Goal: Task Accomplishment & Management: Complete application form

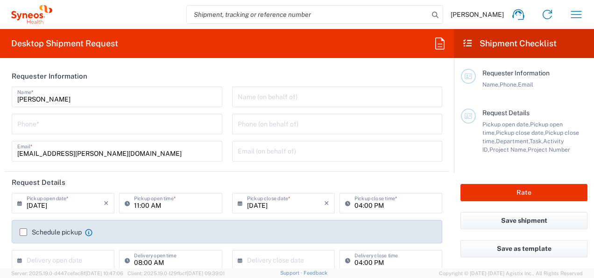
type input "Department"
type input "[GEOGRAPHIC_DATA]"
type input "Syneos Health Romania S.R.L"
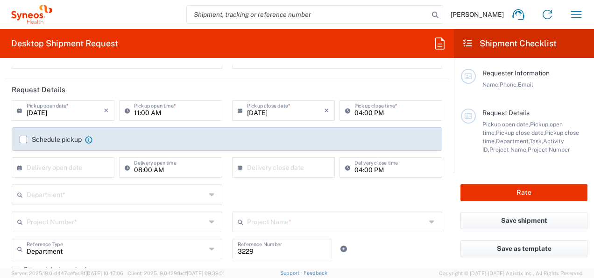
scroll to position [93, 0]
click at [24, 138] on label "Schedule pickup" at bounding box center [51, 138] width 62 height 7
click at [23, 138] on input "Schedule pickup" at bounding box center [23, 138] width 0 height 0
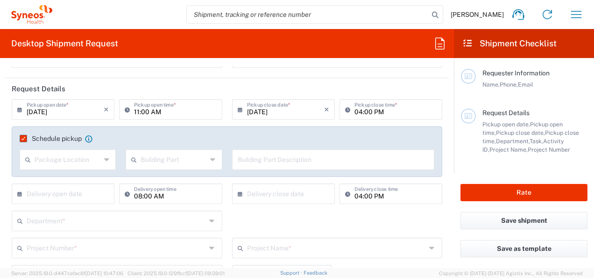
scroll to position [140, 0]
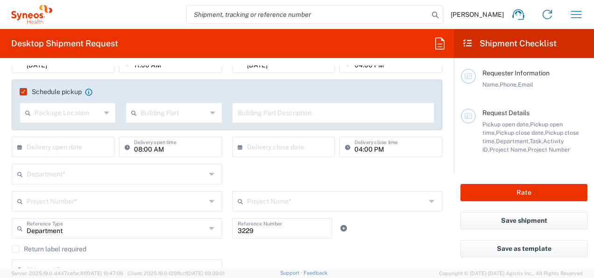
click at [104, 114] on icon at bounding box center [107, 112] width 7 height 15
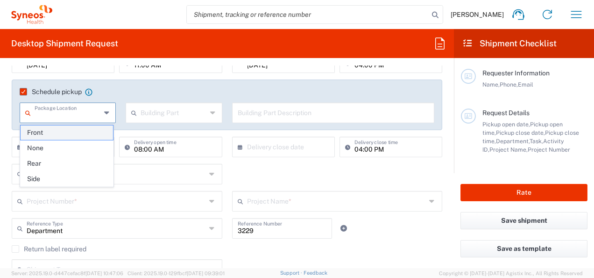
click at [52, 134] on span "Front" at bounding box center [67, 132] width 93 height 14
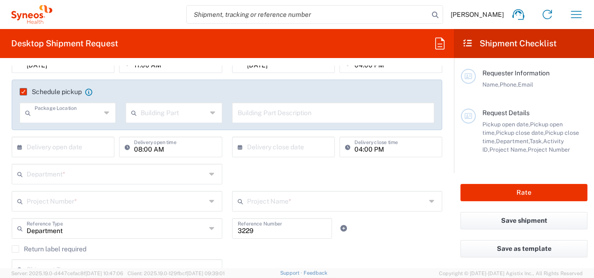
type input "Front"
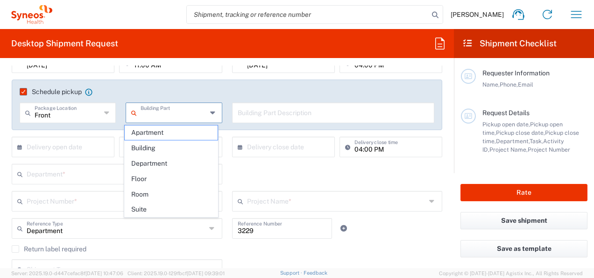
click at [172, 116] on input "text" at bounding box center [174, 112] width 66 height 16
click at [171, 147] on span "Building" at bounding box center [171, 148] width 93 height 14
type input "Building"
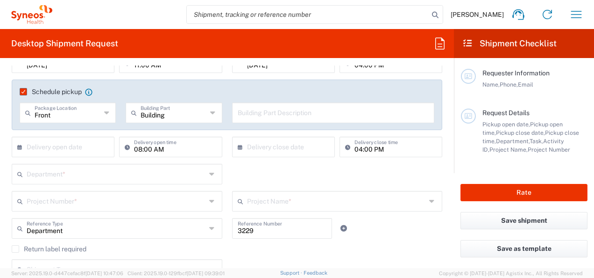
click at [303, 111] on input "text" at bounding box center [334, 112] width 192 height 16
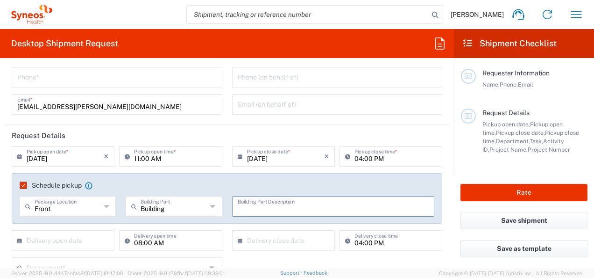
scroll to position [0, 0]
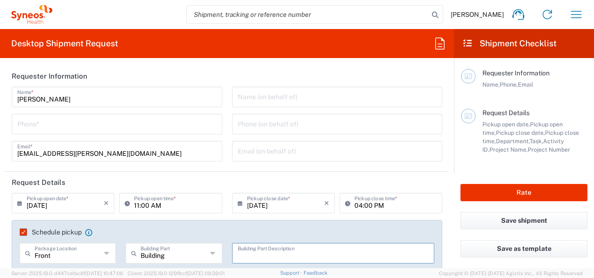
click at [65, 122] on input "tel" at bounding box center [117, 123] width 200 height 16
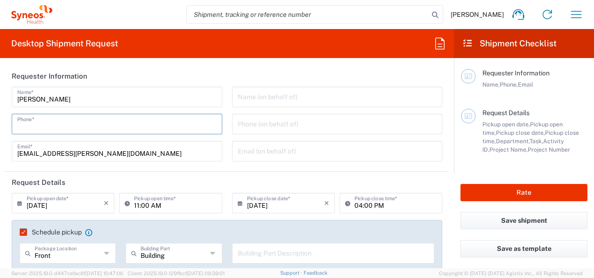
type input "0732307464"
click at [291, 101] on input "text" at bounding box center [338, 96] width 200 height 16
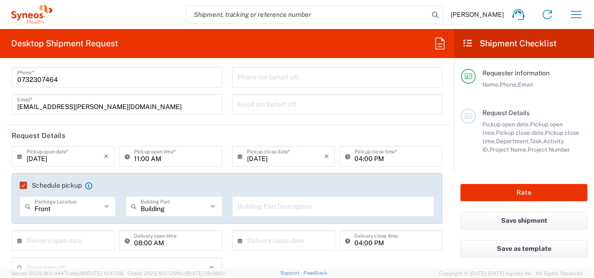
scroll to position [93, 0]
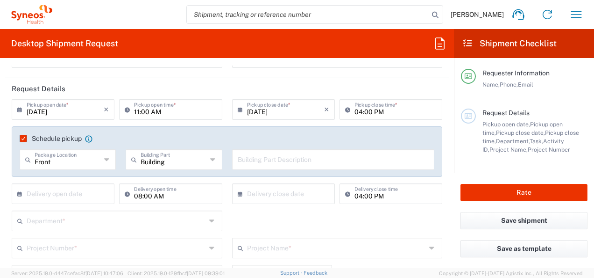
click at [296, 159] on input "text" at bounding box center [334, 158] width 192 height 16
click at [259, 161] on input "Syneoshealth" at bounding box center [334, 158] width 192 height 16
type input "Syneos Health"
click at [57, 195] on input "text" at bounding box center [65, 193] width 77 height 16
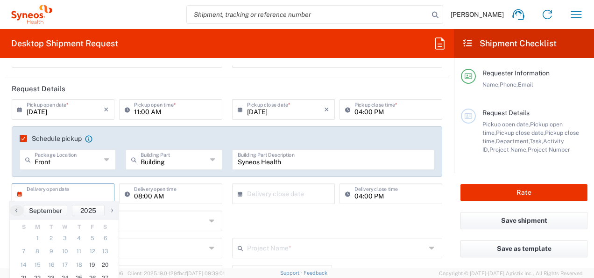
click at [172, 192] on input "08:00 AM" at bounding box center [175, 193] width 82 height 16
click at [381, 137] on agx-checkbox-control "Schedule pickup When scheduling a pickup please be sure to meet the following c…" at bounding box center [227, 138] width 415 height 8
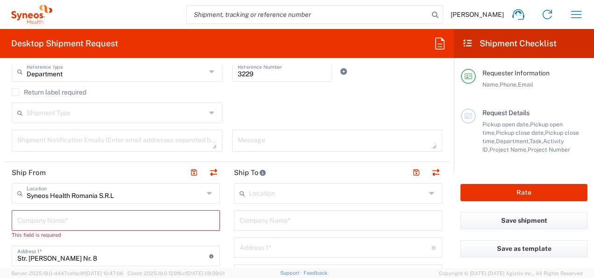
scroll to position [327, 0]
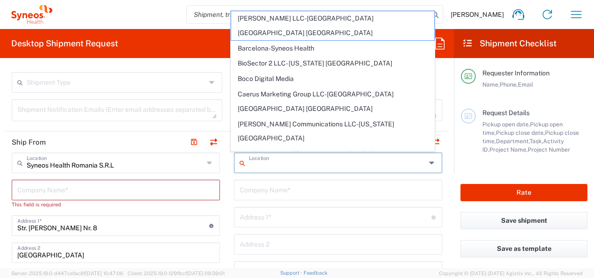
click at [282, 155] on input "text" at bounding box center [337, 162] width 177 height 16
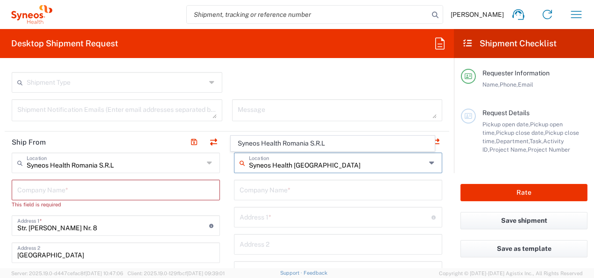
type input "Syneos Health [GEOGRAPHIC_DATA]"
click at [105, 189] on input "text" at bounding box center [115, 189] width 197 height 16
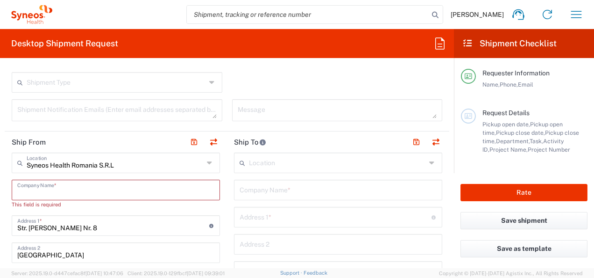
scroll to position [374, 0]
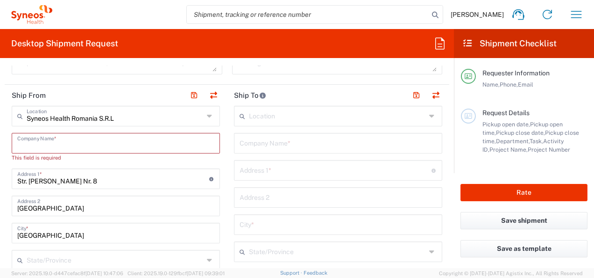
click at [105, 179] on input "Str. [PERSON_NAME] Nr. 8" at bounding box center [113, 178] width 192 height 16
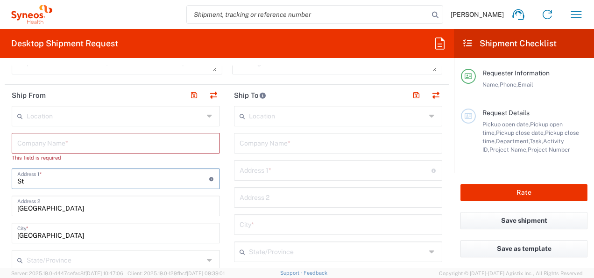
type input "S"
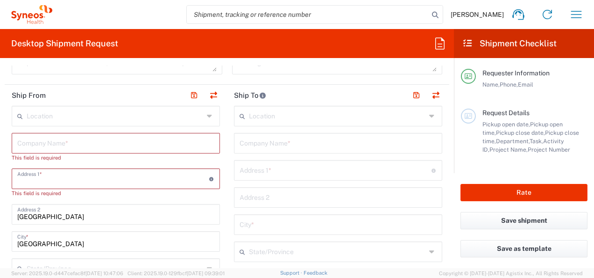
click at [108, 177] on input "text" at bounding box center [113, 178] width 192 height 16
click at [92, 179] on input "text" at bounding box center [113, 178] width 192 height 16
click at [50, 185] on div "Address 1 * For cross streets use street names with '&' or 'and' in between. Fo…" at bounding box center [116, 178] width 208 height 21
click at [56, 141] on input "text" at bounding box center [115, 142] width 197 height 16
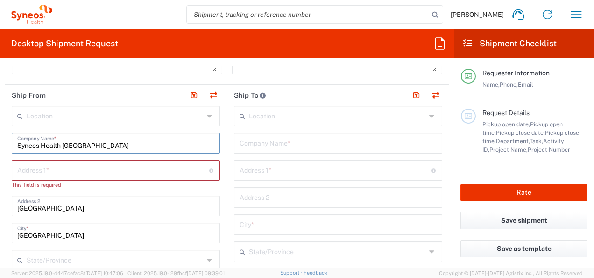
type input "Syneos Health [GEOGRAPHIC_DATA]"
click at [56, 167] on input "text" at bounding box center [113, 169] width 192 height 16
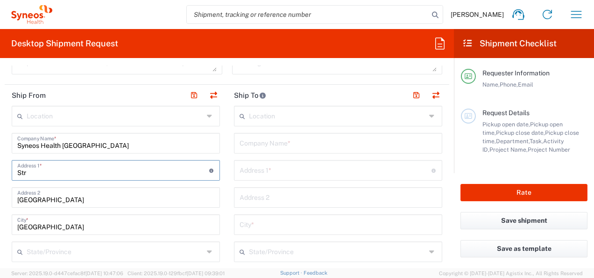
type input "Str"
click at [339, 117] on input "text" at bounding box center [337, 115] width 177 height 16
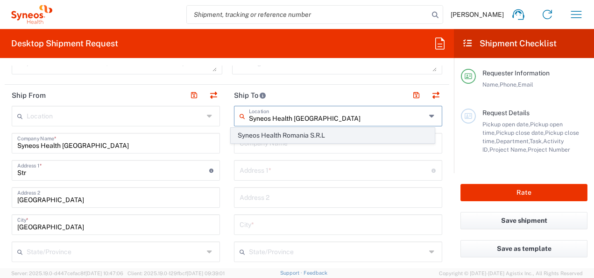
click at [324, 130] on span "Syneos Health Romania S.R.L" at bounding box center [332, 135] width 203 height 14
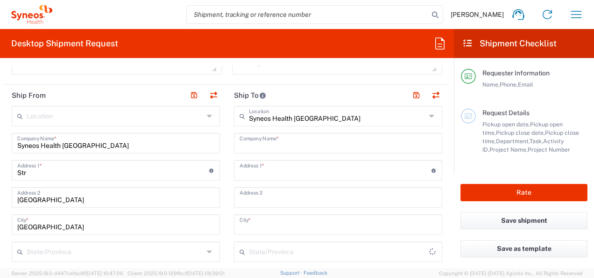
type input "Syneos Health Romania S.R.L"
type input "Str. [PERSON_NAME] Nr. 8"
type input "[GEOGRAPHIC_DATA]"
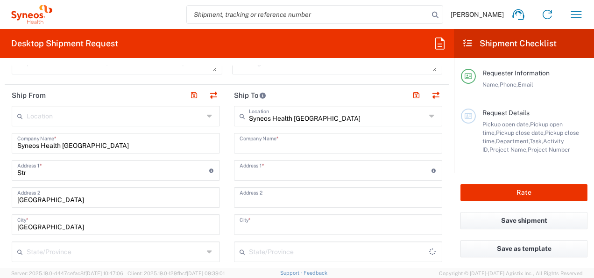
type input "[GEOGRAPHIC_DATA]"
type input "020945"
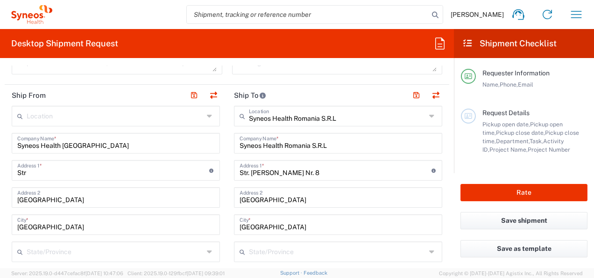
click at [93, 118] on input "text" at bounding box center [115, 115] width 177 height 16
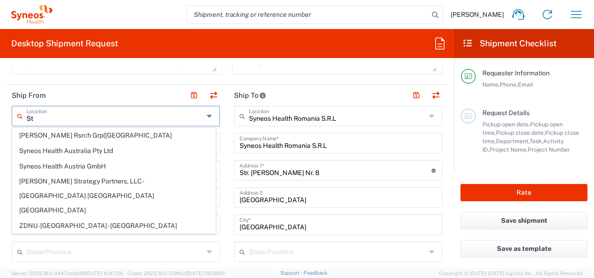
type input "S"
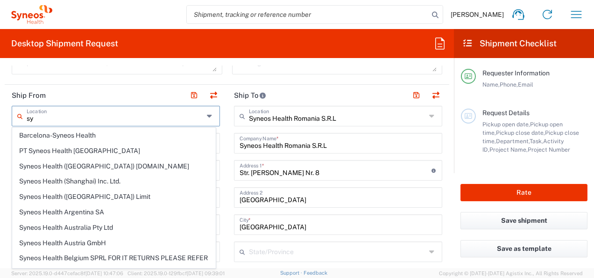
type input "s"
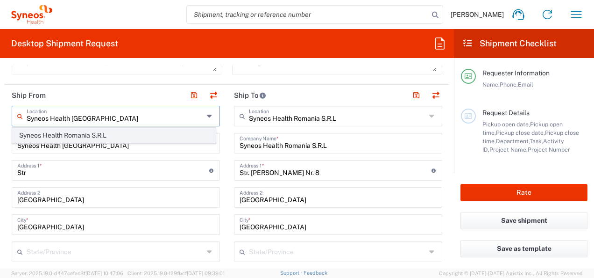
click at [97, 134] on span "Syneos Health Romania S.R.L" at bounding box center [114, 135] width 203 height 14
type input "Syneos Health Romania S.R.L"
type input "Str. [PERSON_NAME] Nr. 8"
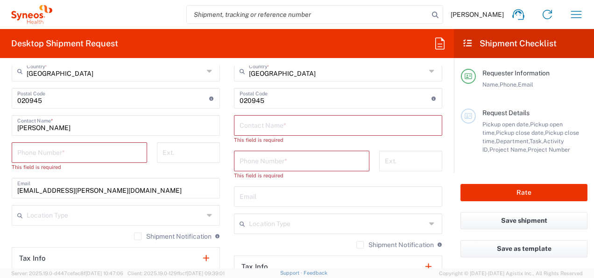
scroll to position [561, 0]
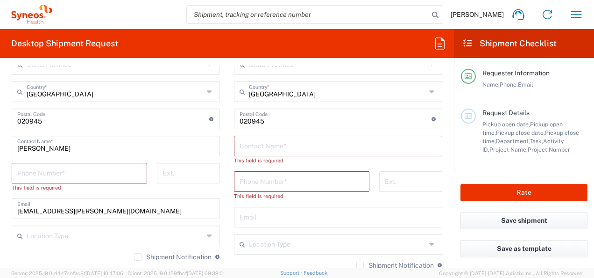
click at [90, 174] on input "tel" at bounding box center [79, 172] width 124 height 16
type input "0732307464"
type input "[EMAIL_ADDRESS][PERSON_NAME][DOMAIN_NAME]"
type input "771"
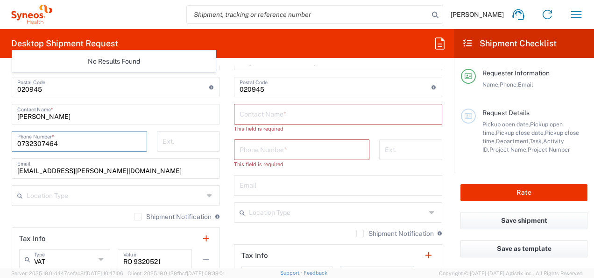
scroll to position [608, 0]
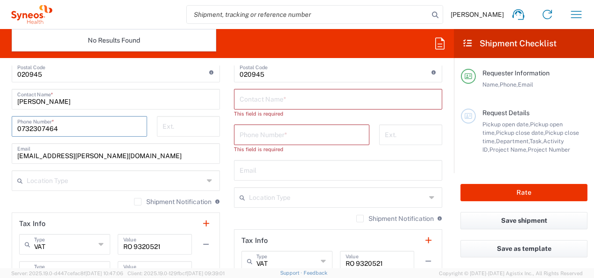
click at [207, 179] on icon at bounding box center [210, 180] width 7 height 15
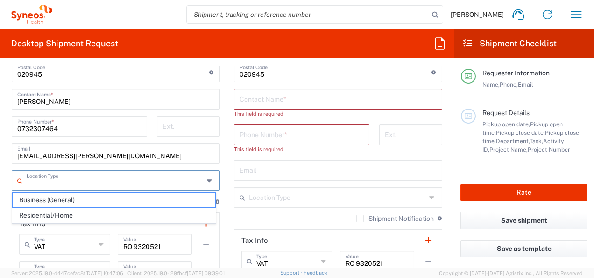
drag, startPoint x: 122, startPoint y: 212, endPoint x: 112, endPoint y: 197, distance: 18.5
click at [122, 212] on span "Residential/Home" at bounding box center [114, 215] width 203 height 14
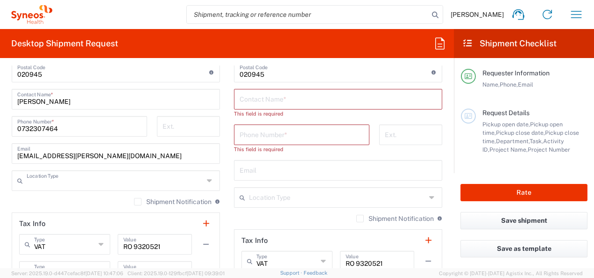
type input "Residential/Home"
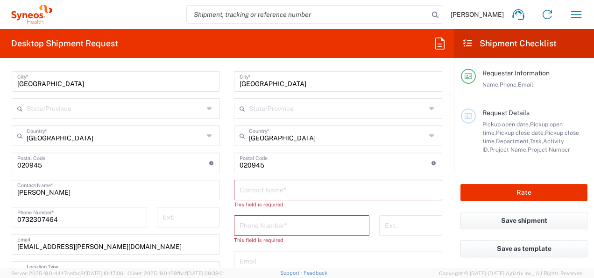
scroll to position [514, 0]
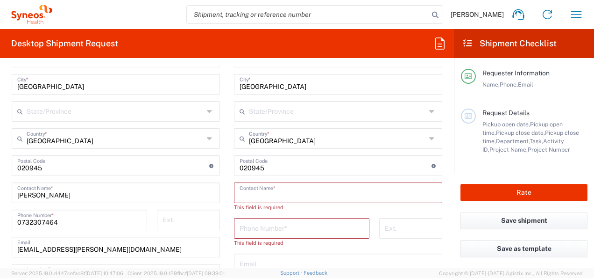
click at [311, 192] on input "text" at bounding box center [338, 192] width 197 height 16
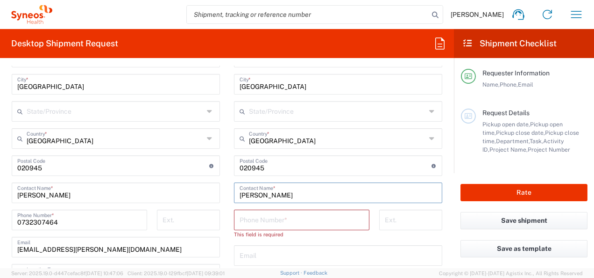
type input "[PERSON_NAME]"
click at [277, 222] on input "tel" at bounding box center [302, 219] width 124 height 16
click at [274, 217] on input "tel" at bounding box center [302, 219] width 124 height 16
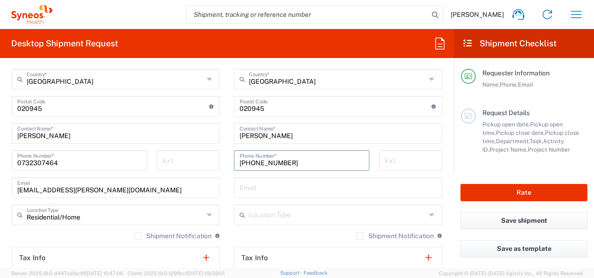
scroll to position [608, 0]
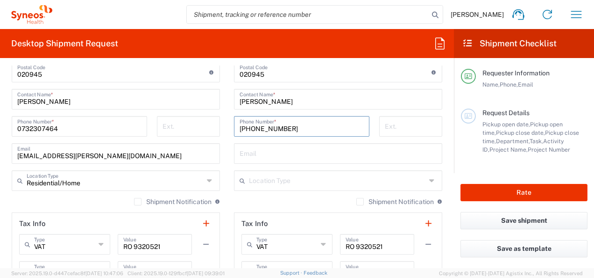
type input "[PHONE_NUMBER]"
click at [135, 201] on label "Shipment Notification" at bounding box center [173, 201] width 78 height 7
click at [138, 201] on input "Shipment Notification" at bounding box center [138, 201] width 0 height 0
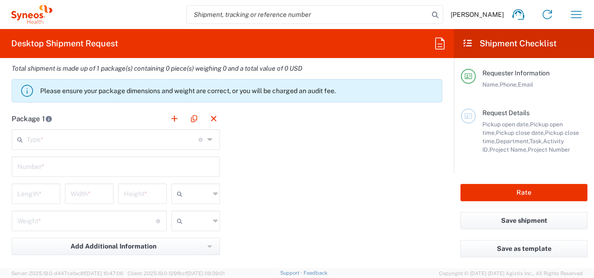
scroll to position [908, 0]
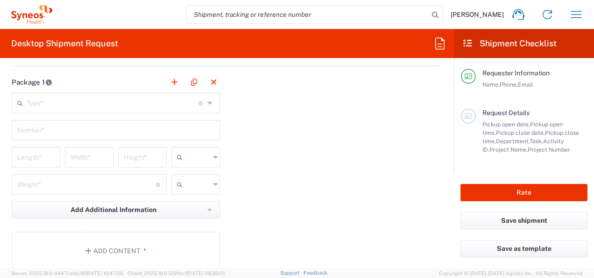
click at [207, 99] on icon at bounding box center [210, 102] width 7 height 15
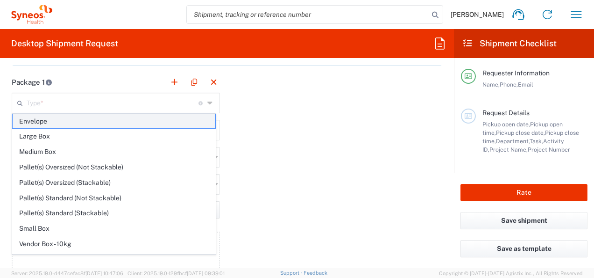
click at [91, 121] on span "Envelope" at bounding box center [114, 121] width 203 height 14
type input "Envelope"
type input "1"
type input "9.5"
type input "12.5"
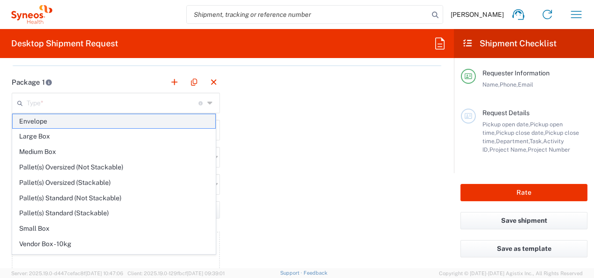
type input "0.25"
type input "in"
type input "0.45"
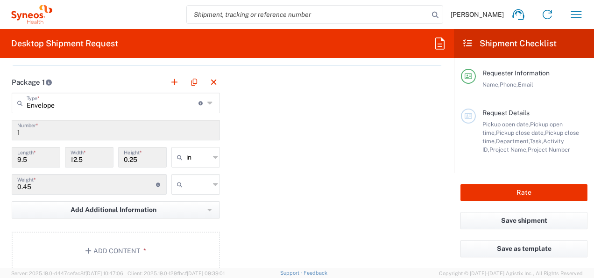
click at [213, 181] on icon at bounding box center [215, 184] width 5 height 15
click at [304, 179] on div "Package 1 Envelope Type * Material used to package goods Envelope Large Box Med…" at bounding box center [227, 174] width 445 height 205
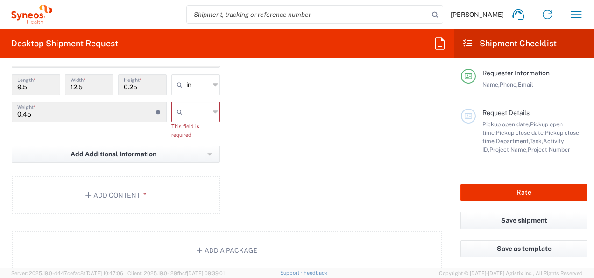
scroll to position [1002, 0]
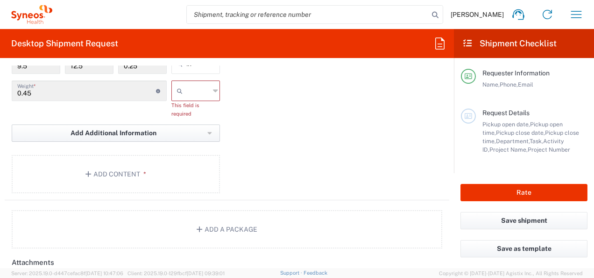
click at [132, 133] on span "Add Additional Information" at bounding box center [114, 133] width 86 height 9
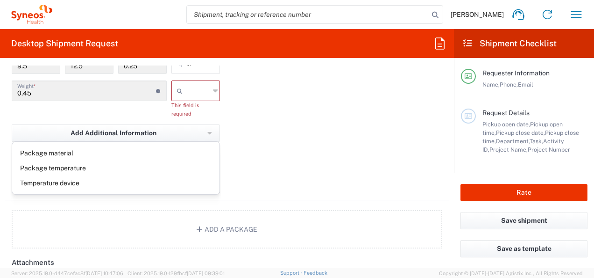
click at [335, 158] on div "Package 1 Envelope Type * Material used to package goods Envelope Large Box Med…" at bounding box center [227, 89] width 445 height 222
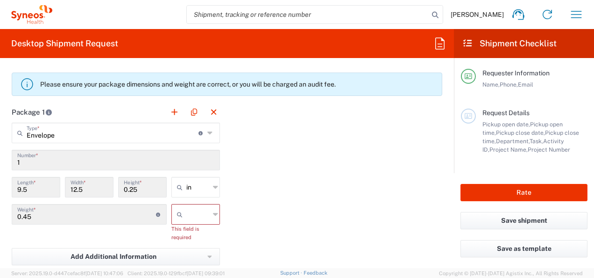
scroll to position [925, 0]
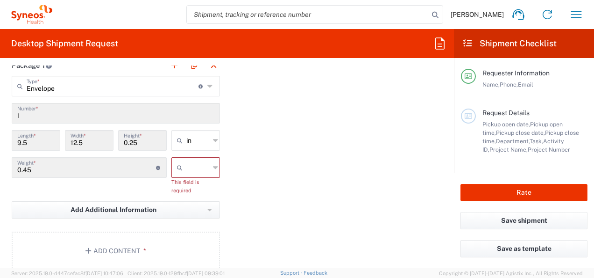
click at [205, 164] on input "text" at bounding box center [197, 167] width 23 height 15
click at [198, 183] on span "kgs" at bounding box center [193, 186] width 46 height 14
type input "kgs"
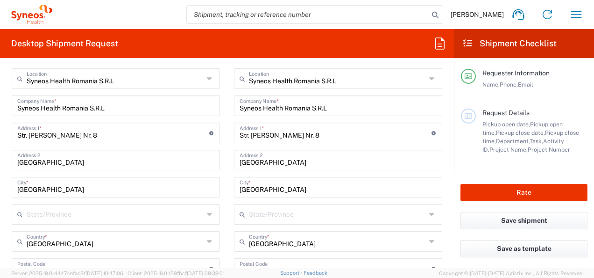
scroll to position [365, 0]
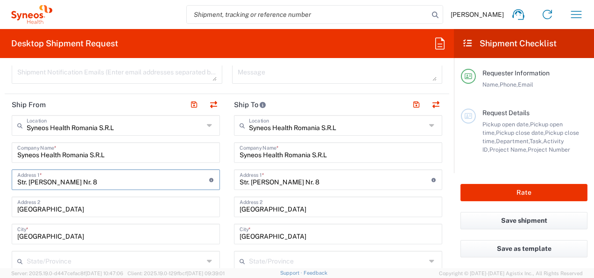
click at [100, 180] on input "Str. [PERSON_NAME] Nr. 8" at bounding box center [113, 179] width 192 height 16
type input "Str. [PERSON_NAME] Nr."
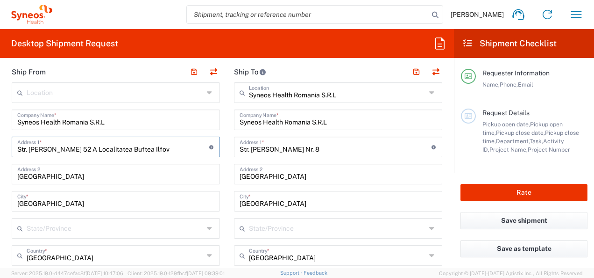
scroll to position [411, 0]
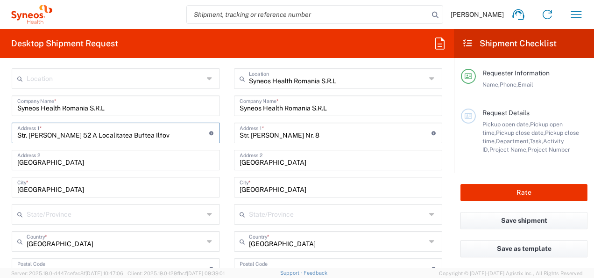
type input "Str. [PERSON_NAME] 52 A Localitatea Buftea Ilfov"
click at [99, 186] on input "[GEOGRAPHIC_DATA]" at bounding box center [115, 186] width 197 height 16
type input "Buftea"
click at [144, 215] on input "text" at bounding box center [115, 213] width 177 height 16
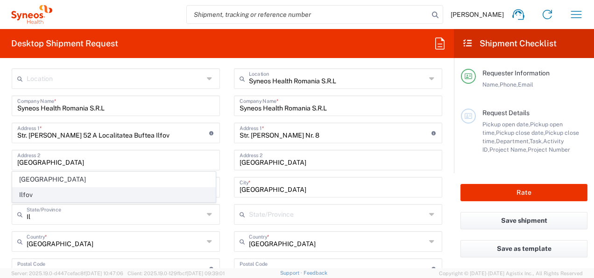
click at [70, 192] on span "Ilfov" at bounding box center [114, 194] width 203 height 14
type input "Ilfov"
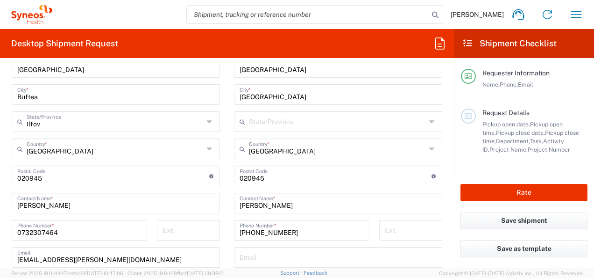
scroll to position [505, 0]
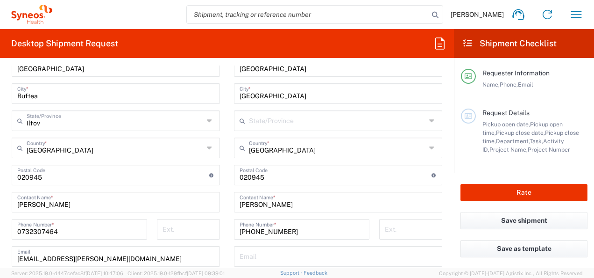
click at [104, 176] on input "undefined" at bounding box center [113, 174] width 192 height 16
type input "070000"
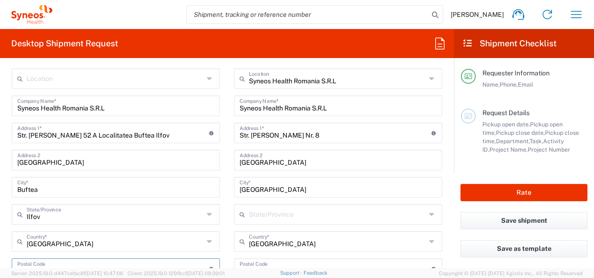
scroll to position [365, 0]
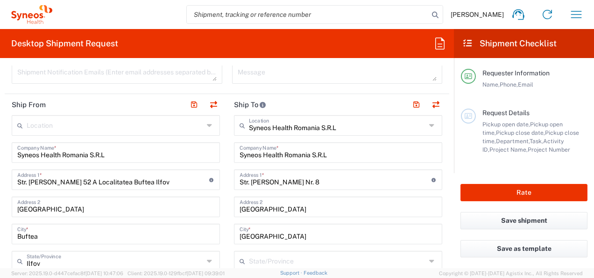
click at [151, 207] on input "[GEOGRAPHIC_DATA]" at bounding box center [115, 206] width 197 height 16
type input "U"
click at [118, 173] on input "Str. [PERSON_NAME] 52 A Localitatea Buftea Ilfov" at bounding box center [113, 179] width 192 height 16
click at [81, 187] on input "Str. [PERSON_NAME] 52 A Localitatea Buftea Ilfov" at bounding box center [113, 179] width 192 height 16
click at [109, 190] on div "Str. [PERSON_NAME] 52 A Localitatea Buftea Ilfov Address 1 * For cross streets …" at bounding box center [116, 179] width 208 height 21
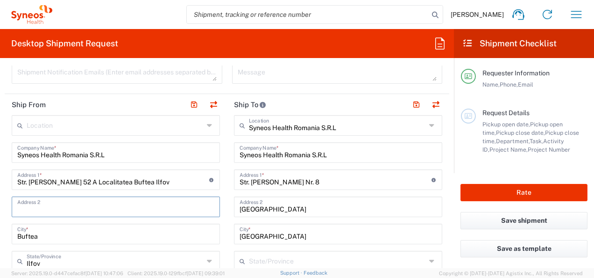
click at [41, 187] on input "Str. [PERSON_NAME] 52 A Localitatea Buftea Ilfov" at bounding box center [113, 179] width 192 height 16
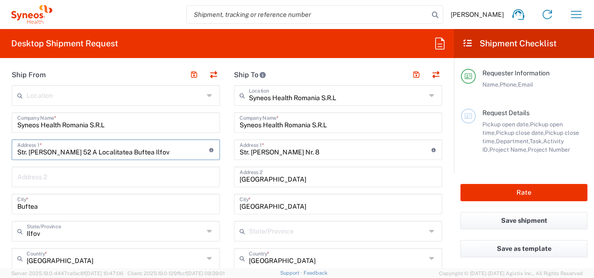
scroll to position [348, 0]
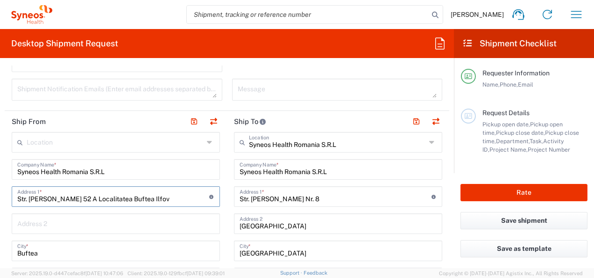
click at [97, 136] on input "text" at bounding box center [115, 141] width 177 height 16
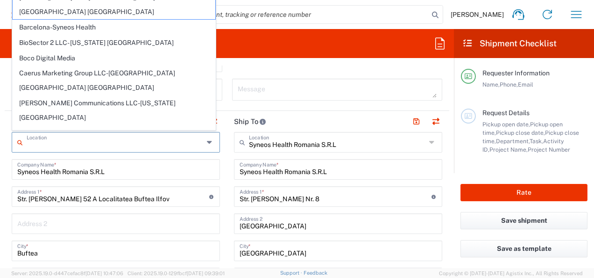
type input "V"
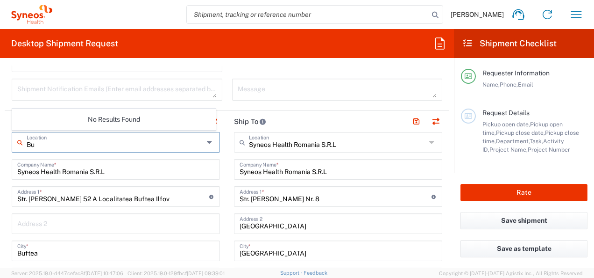
type input "B"
type input "R"
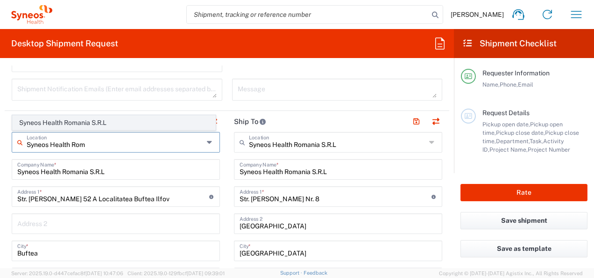
click at [60, 122] on span "Syneos Health Romania S.R.L" at bounding box center [114, 122] width 203 height 14
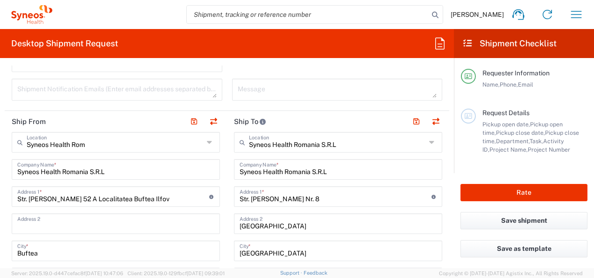
type input "Syneos Health Romania S.R.L"
type input "Str. [PERSON_NAME] Nr. 8"
type input "[GEOGRAPHIC_DATA]"
type input "020945"
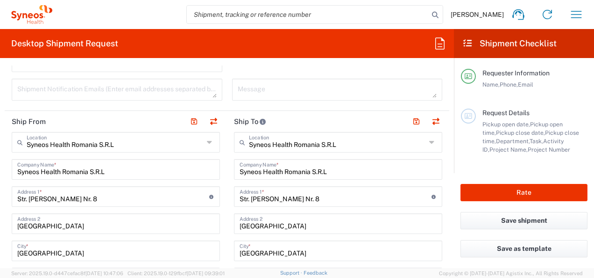
click at [19, 140] on icon at bounding box center [21, 142] width 9 height 15
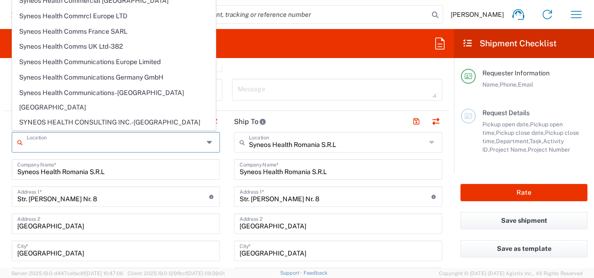
scroll to position [935, 0]
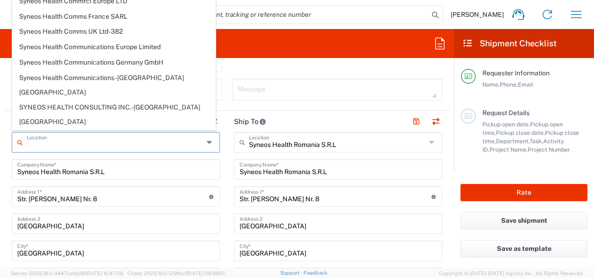
click at [105, 148] on input "text" at bounding box center [115, 141] width 177 height 16
click at [297, 94] on textarea at bounding box center [338, 89] width 200 height 16
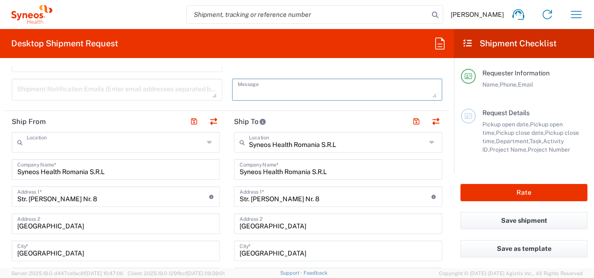
type input "Syneos Health Romania S.R.L"
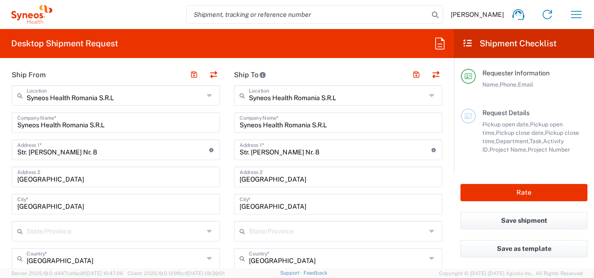
click at [105, 150] on input "Str. [PERSON_NAME] Nr. 8" at bounding box center [113, 149] width 192 height 16
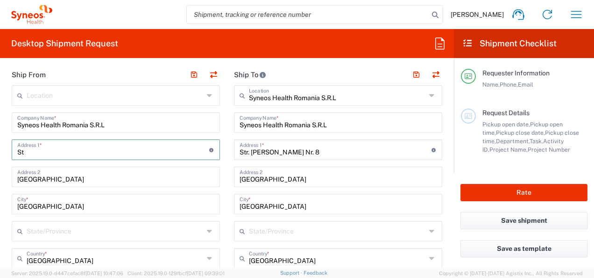
type input "S"
click at [93, 151] on input "text" at bounding box center [113, 149] width 192 height 16
click at [69, 148] on input "text" at bounding box center [113, 149] width 192 height 16
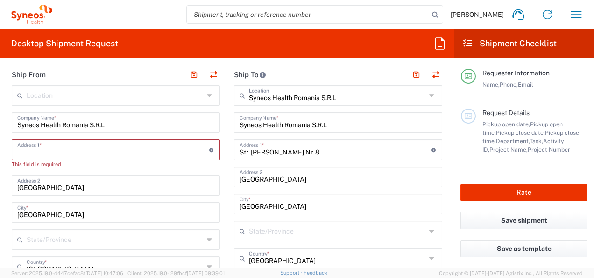
click at [85, 151] on input "text" at bounding box center [113, 149] width 192 height 16
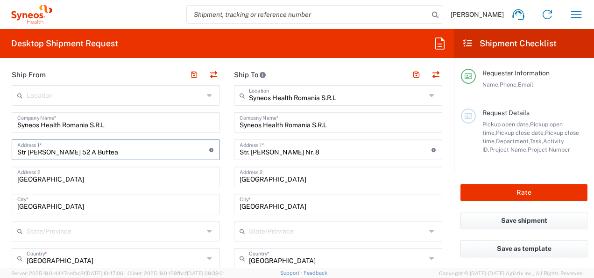
type input "Str [PERSON_NAME] 52 A Buftea"
click at [70, 206] on input "[GEOGRAPHIC_DATA]" at bounding box center [115, 203] width 197 height 16
type input "Buftea"
click at [119, 229] on input "text" at bounding box center [115, 230] width 177 height 16
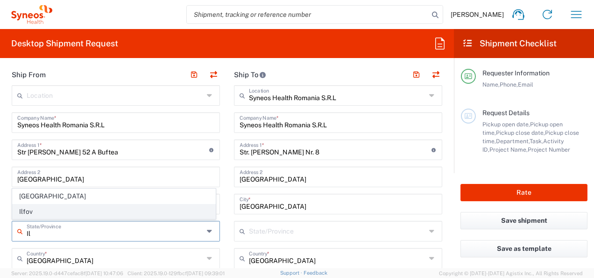
click at [80, 212] on span "Ilfov" at bounding box center [114, 211] width 203 height 14
type input "Ilfov"
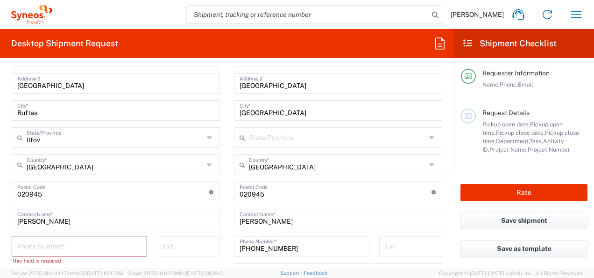
scroll to position [535, 0]
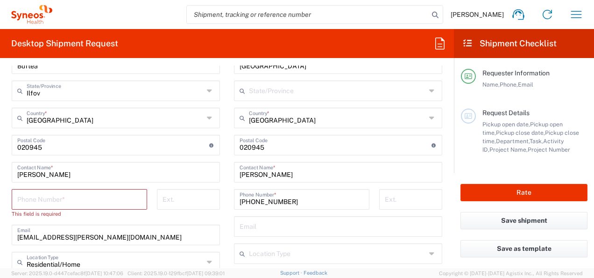
click at [79, 196] on input "tel" at bounding box center [79, 198] width 124 height 16
type input "0732307464"
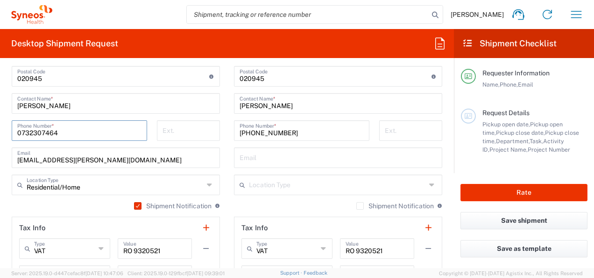
scroll to position [581, 0]
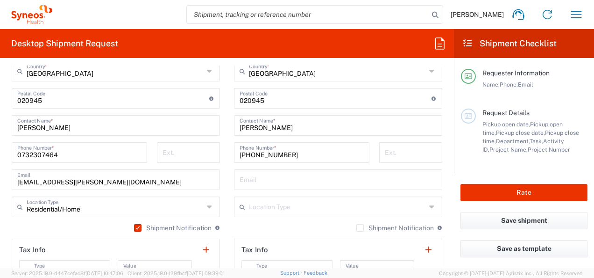
click at [357, 226] on label "Shipment Notification" at bounding box center [396, 227] width 78 height 7
click at [360, 228] on input "Shipment Notification" at bounding box center [360, 228] width 0 height 0
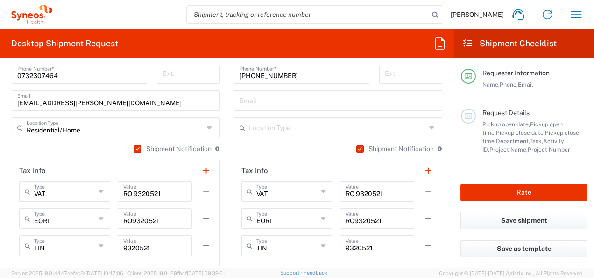
scroll to position [675, 0]
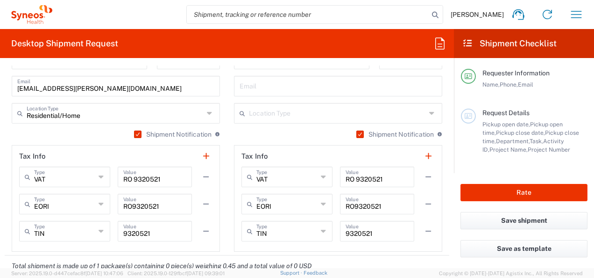
click at [275, 82] on input "text" at bounding box center [338, 85] width 197 height 16
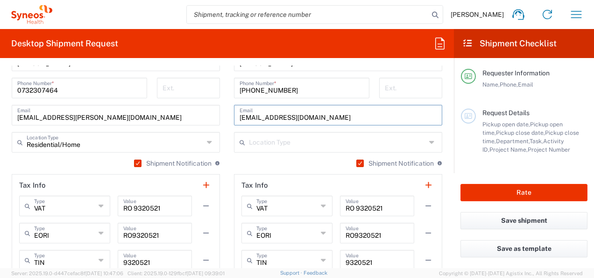
scroll to position [628, 0]
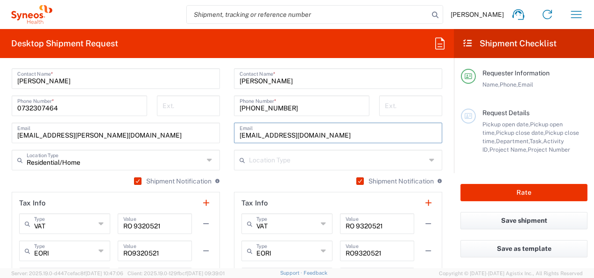
click at [261, 135] on input "[EMAIL_ADDRESS][DOMAIN_NAME]" at bounding box center [338, 132] width 197 height 16
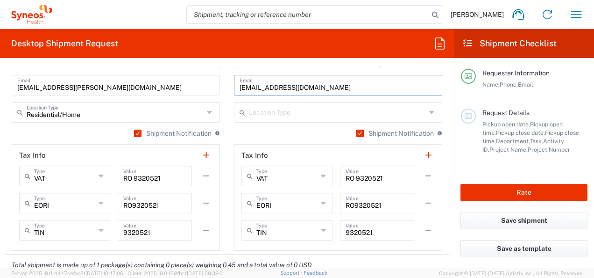
scroll to position [675, 0]
type input "[EMAIL_ADDRESS][DOMAIN_NAME]"
click at [429, 111] on icon at bounding box center [432, 113] width 7 height 15
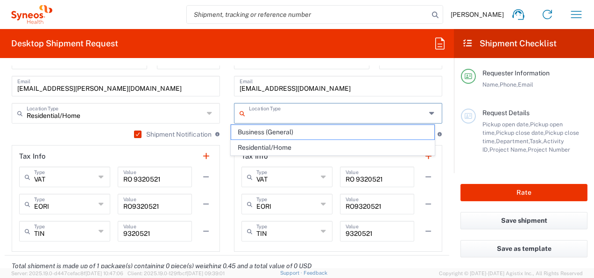
click at [327, 133] on span "Business (General)" at bounding box center [332, 132] width 203 height 14
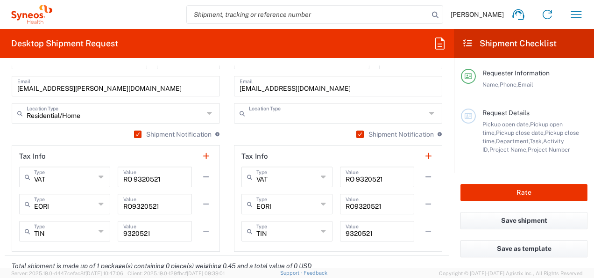
type input "Business (General)"
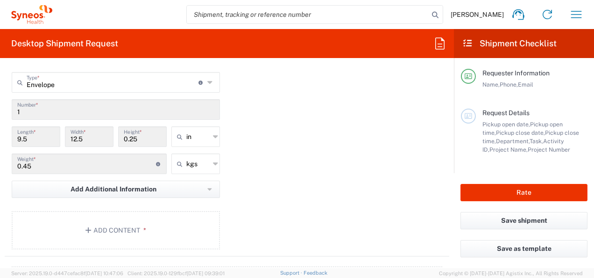
scroll to position [908, 0]
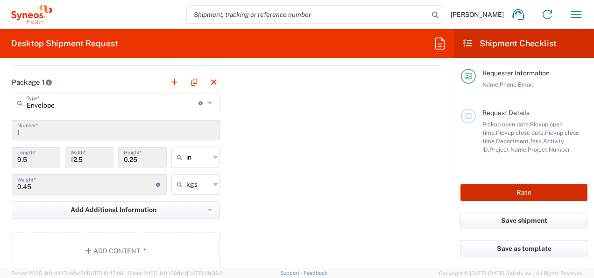
click at [519, 190] on button "Rate" at bounding box center [524, 192] width 127 height 17
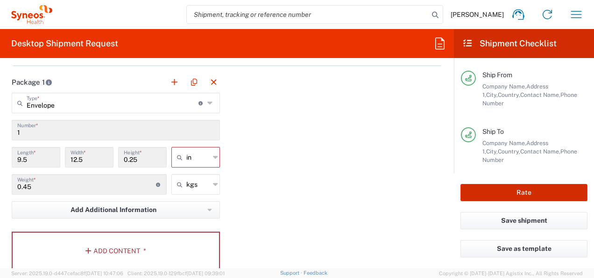
scroll to position [186, 0]
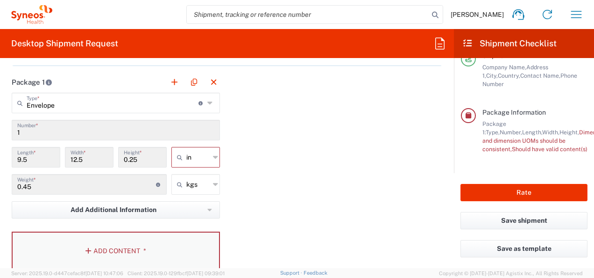
click at [130, 250] on button "Add Content *" at bounding box center [116, 250] width 208 height 38
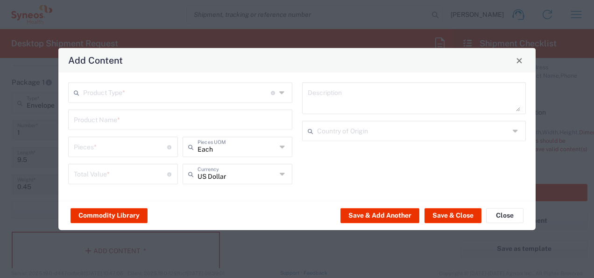
click at [174, 97] on input "text" at bounding box center [177, 92] width 188 height 16
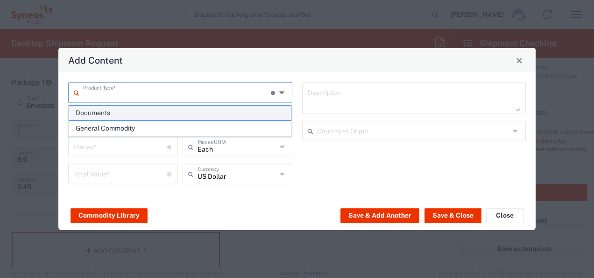
click at [132, 116] on span "Documents" at bounding box center [180, 113] width 222 height 14
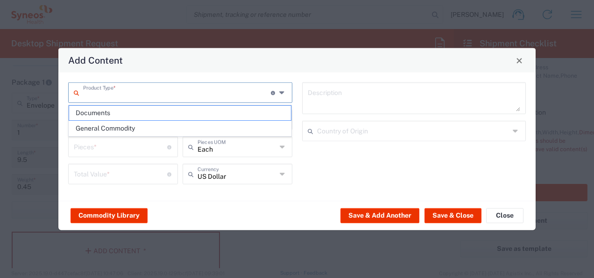
type input "Documents"
type input "1"
type textarea "Documents"
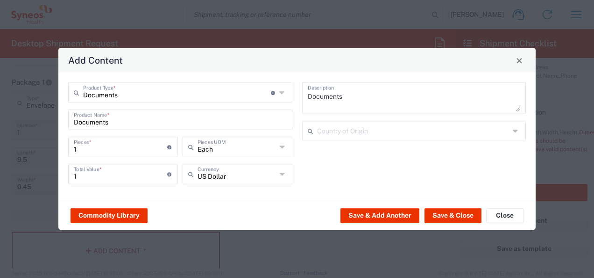
click at [279, 92] on icon at bounding box center [282, 92] width 7 height 15
type input "Documents"
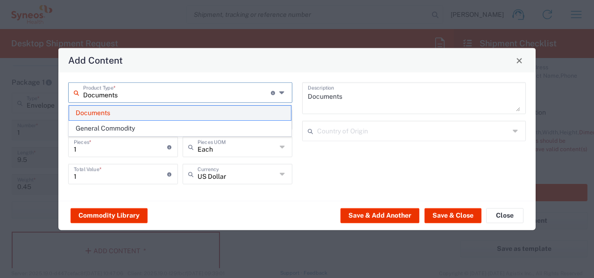
click at [173, 113] on span "Documents" at bounding box center [180, 113] width 222 height 14
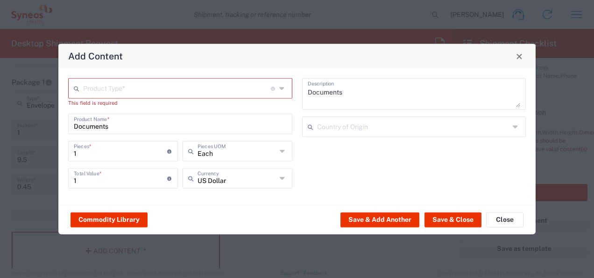
click at [143, 91] on input "text" at bounding box center [177, 87] width 188 height 16
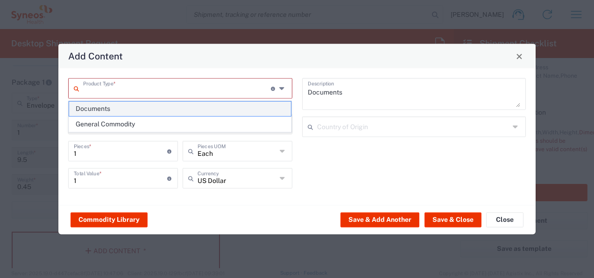
click at [138, 109] on span "Documents" at bounding box center [180, 108] width 222 height 14
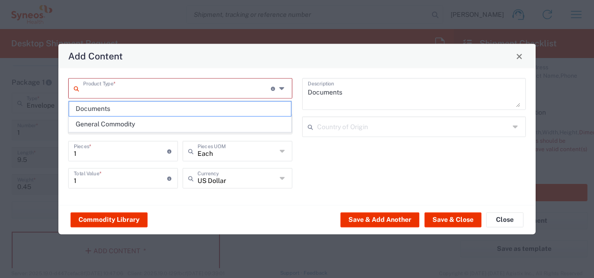
type input "Documents"
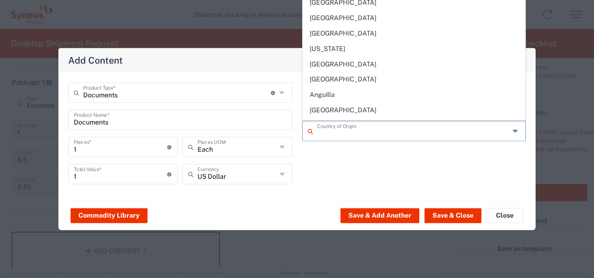
click at [475, 131] on input "text" at bounding box center [413, 130] width 193 height 16
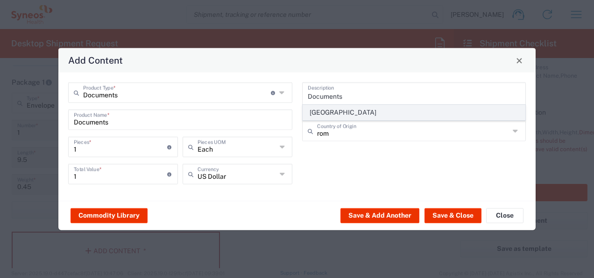
click at [378, 110] on span "[GEOGRAPHIC_DATA]" at bounding box center [414, 112] width 222 height 14
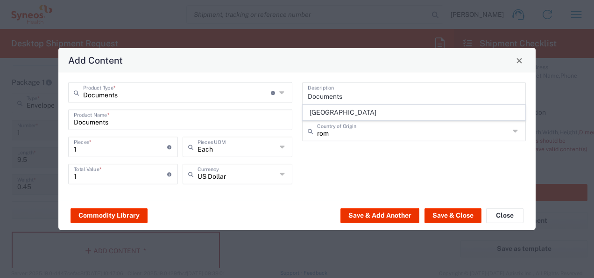
type input "[GEOGRAPHIC_DATA]"
click at [448, 213] on button "Save & Close" at bounding box center [453, 214] width 57 height 15
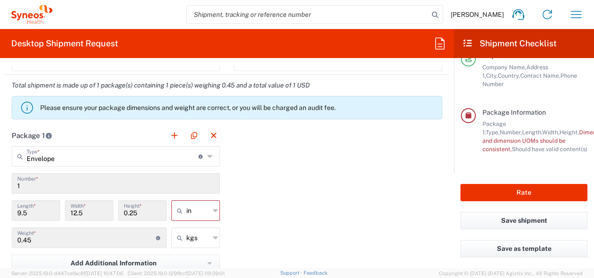
scroll to position [887, 0]
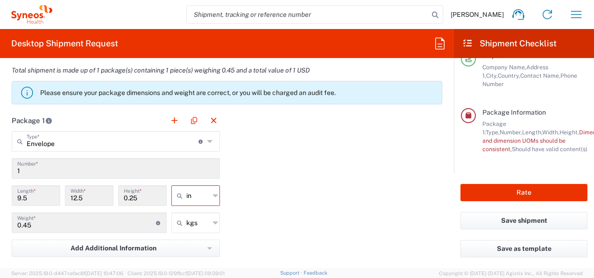
click at [209, 192] on div "in" at bounding box center [196, 195] width 49 height 21
click at [198, 232] on span "cm" at bounding box center [193, 229] width 46 height 14
type input "24.13"
type input "31.75"
type input "0.64"
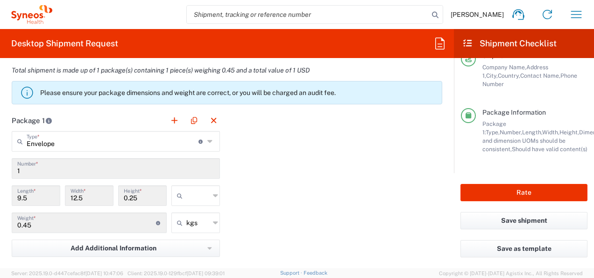
type input "cm"
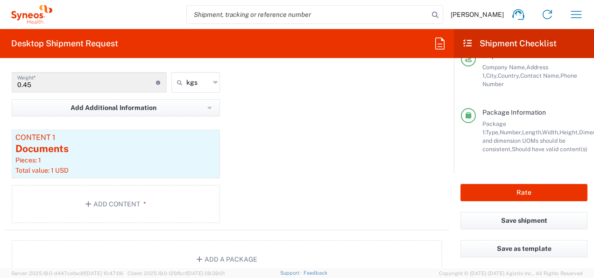
scroll to position [1074, 0]
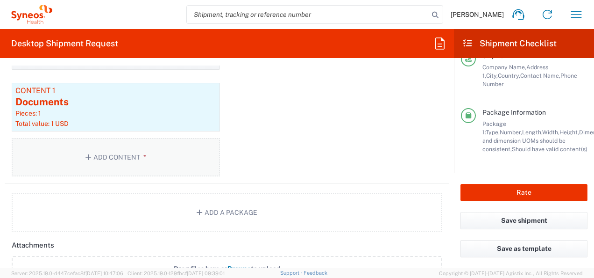
click at [120, 150] on button "Add Content *" at bounding box center [116, 157] width 208 height 38
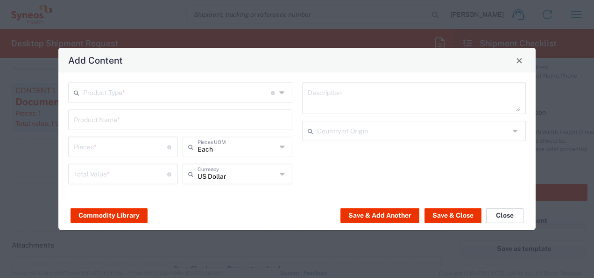
click at [505, 211] on button "Close" at bounding box center [504, 214] width 37 height 15
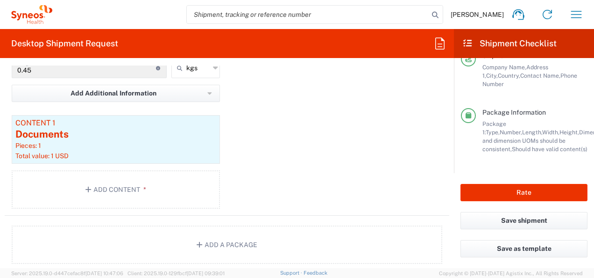
scroll to position [1027, 0]
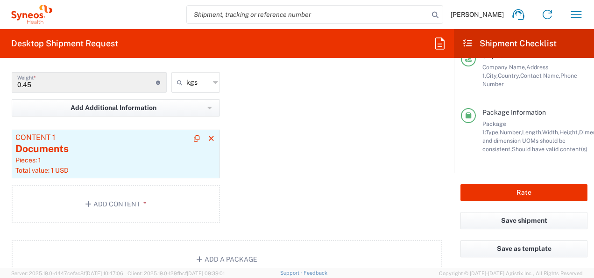
click at [93, 148] on div "Documents" at bounding box center [115, 149] width 201 height 14
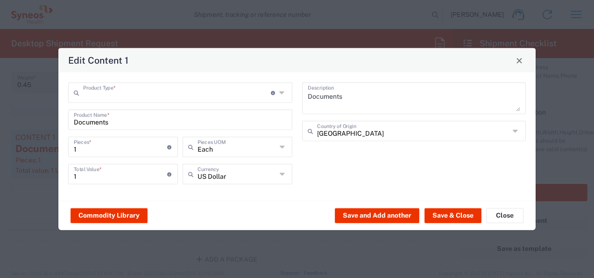
click at [176, 97] on input "text" at bounding box center [177, 92] width 188 height 16
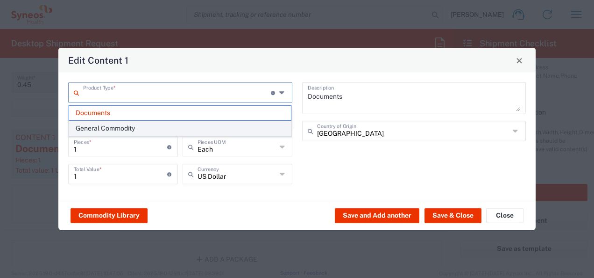
click at [181, 125] on span "General Commodity" at bounding box center [180, 128] width 222 height 14
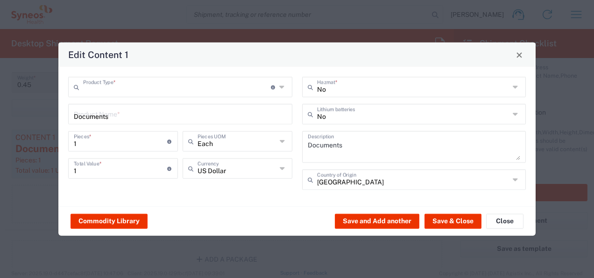
type input "General Commodity"
click at [448, 218] on button "Save & Close" at bounding box center [453, 220] width 57 height 15
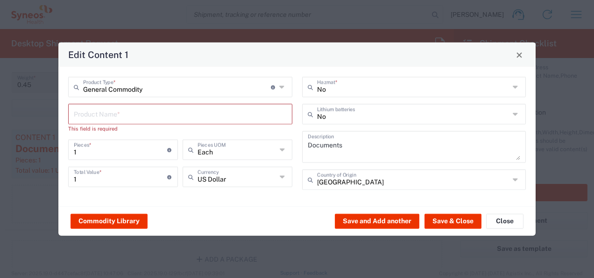
click at [102, 115] on input "text" at bounding box center [180, 113] width 213 height 16
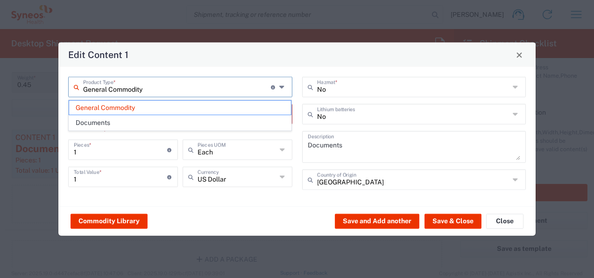
click at [147, 91] on input "General Commodity" at bounding box center [177, 86] width 188 height 16
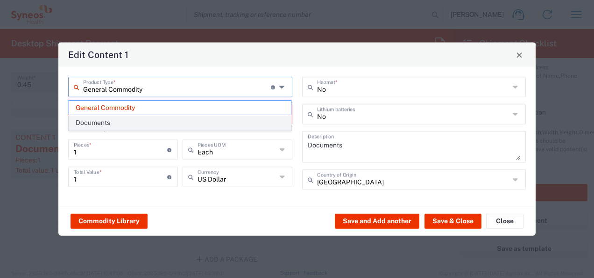
click at [134, 118] on span "Documents" at bounding box center [180, 122] width 222 height 14
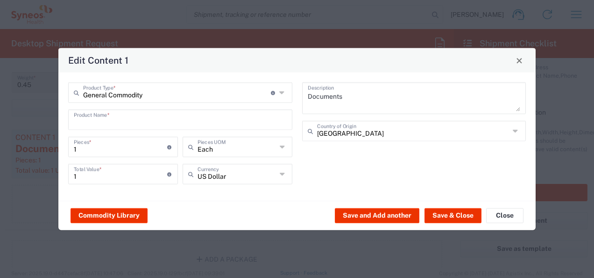
type input "Documents"
click at [452, 217] on button "Save & Close" at bounding box center [453, 214] width 57 height 15
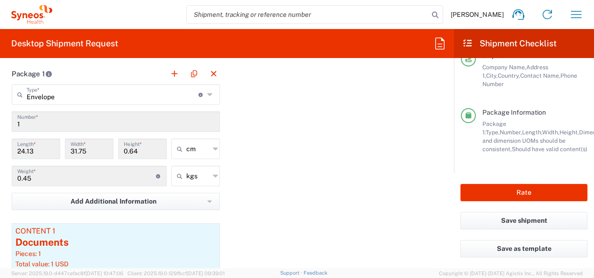
scroll to position [934, 0]
click at [500, 192] on button "Rate" at bounding box center [524, 192] width 127 height 17
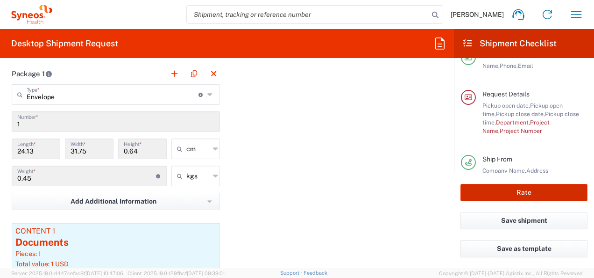
scroll to position [15, 0]
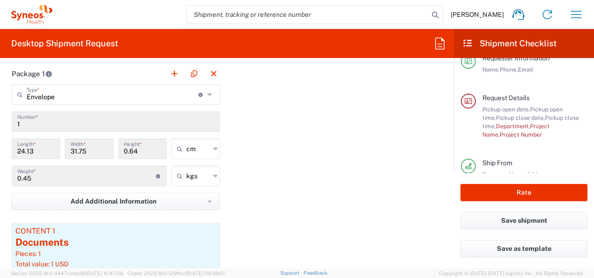
click at [467, 98] on icon at bounding box center [469, 101] width 8 height 7
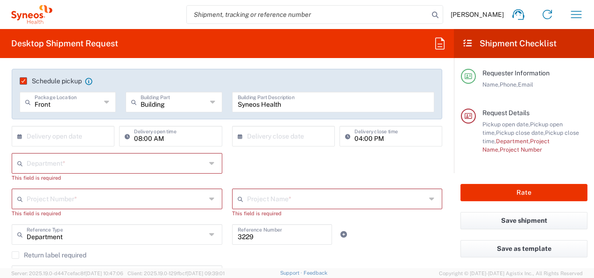
scroll to position [186, 0]
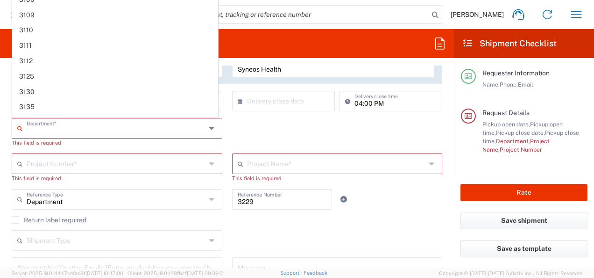
click at [79, 126] on input "text" at bounding box center [116, 127] width 179 height 16
click at [294, 133] on div "Department * 3000 3100 3109 3110 3111 3112 3125 3130 3135 3136 3150 3155 3165 3…" at bounding box center [227, 136] width 441 height 36
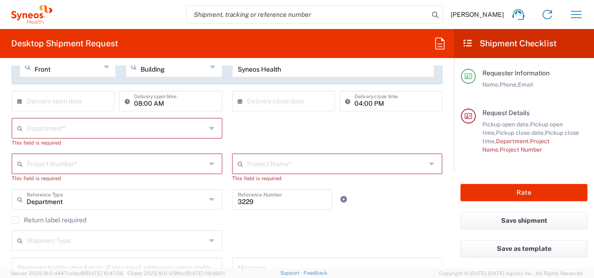
scroll to position [139, 0]
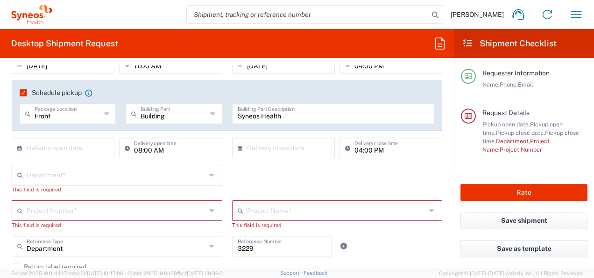
click at [209, 173] on icon at bounding box center [212, 174] width 7 height 15
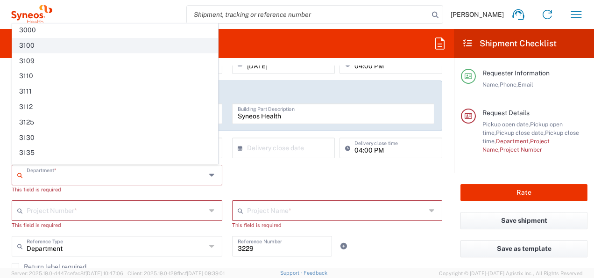
scroll to position [0, 0]
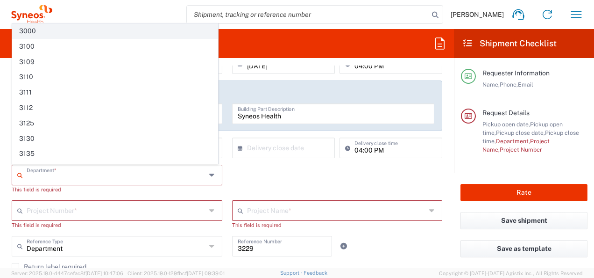
click at [67, 35] on span "3000" at bounding box center [115, 31] width 205 height 14
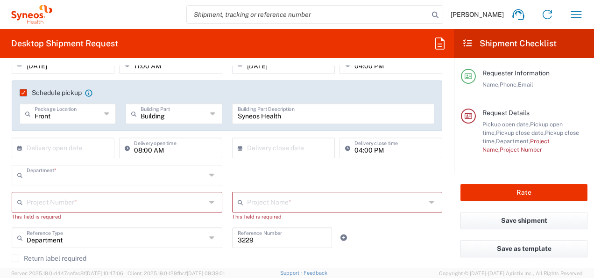
type input "3000"
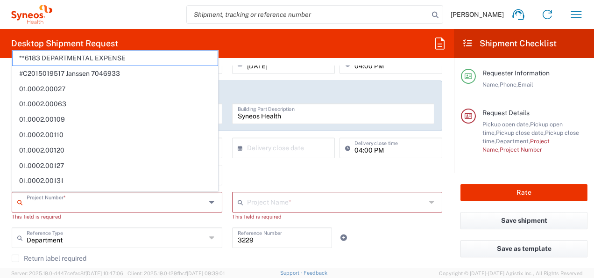
click at [151, 204] on input "text" at bounding box center [116, 201] width 179 height 16
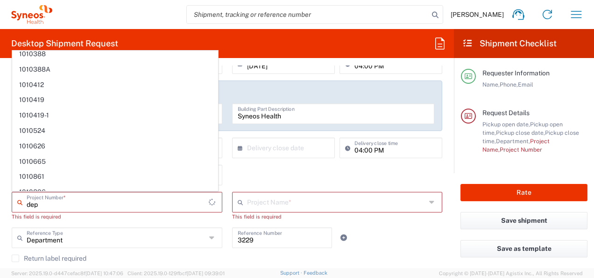
scroll to position [610, 0]
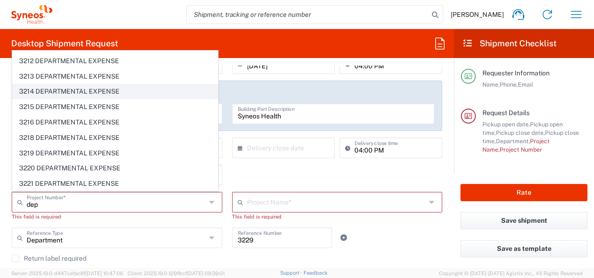
click at [101, 84] on span "3214 DEPARTMENTAL EXPENSE" at bounding box center [115, 91] width 205 height 14
type input "3214 DEPARTMENTAL EXPENSE"
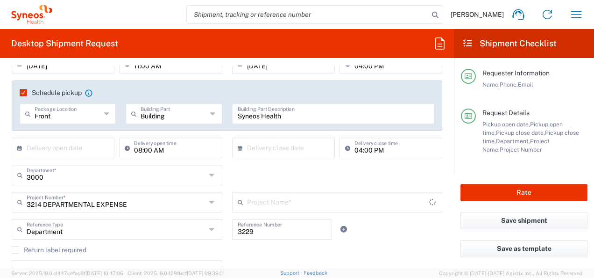
type input "3214 DEPARTMENTAL EXPENSE"
click at [209, 173] on icon at bounding box center [212, 174] width 7 height 15
type input "3000"
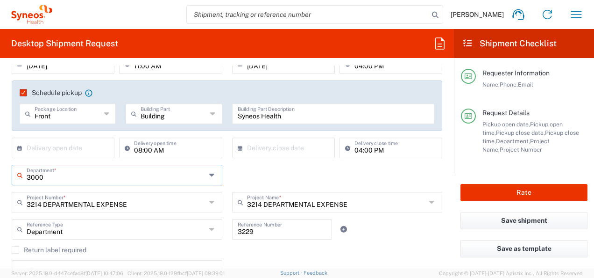
click at [209, 176] on icon at bounding box center [212, 174] width 7 height 15
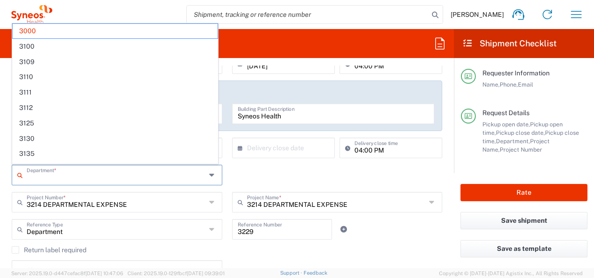
click at [123, 168] on input "text" at bounding box center [116, 174] width 179 height 16
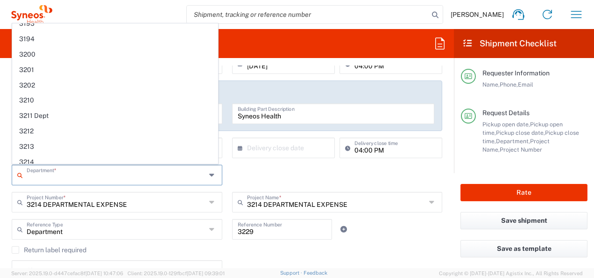
scroll to position [327, 0]
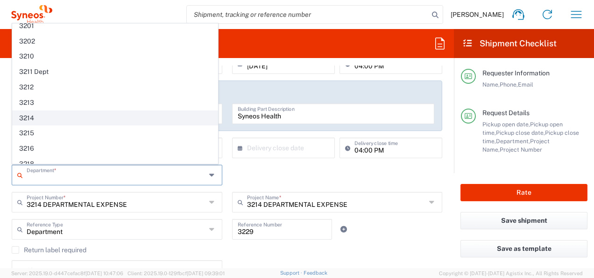
click at [59, 111] on span "3214" at bounding box center [115, 118] width 205 height 14
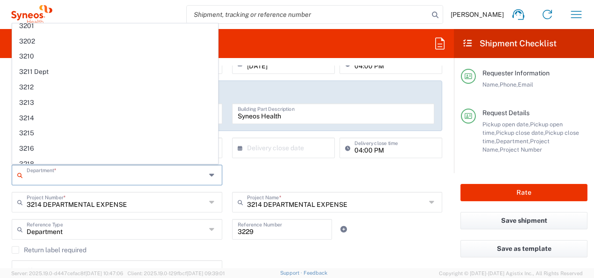
type input "3214"
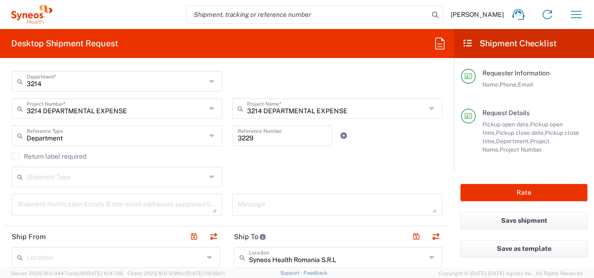
scroll to position [279, 0]
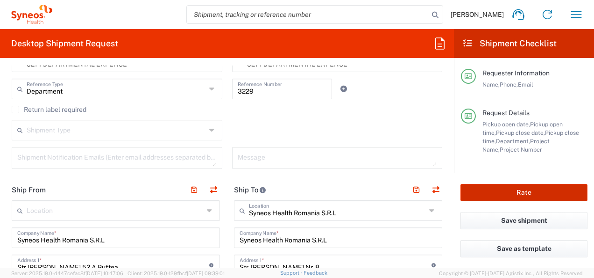
click at [555, 189] on button "Rate" at bounding box center [524, 192] width 127 height 17
type input "3214 DEPARTMENTAL EXPENSE"
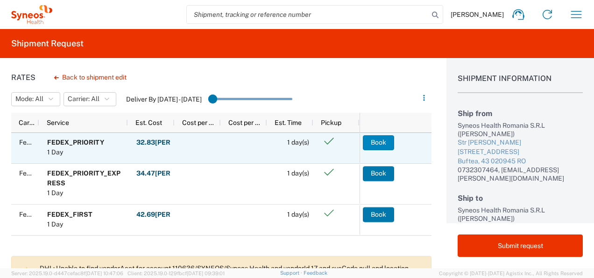
click at [377, 139] on button "Book" at bounding box center [378, 142] width 31 height 15
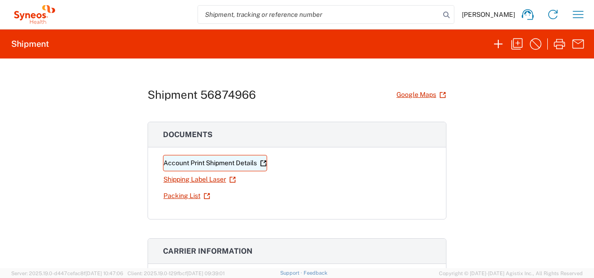
click at [221, 161] on link "Account Print Shipment Details" at bounding box center [215, 163] width 104 height 16
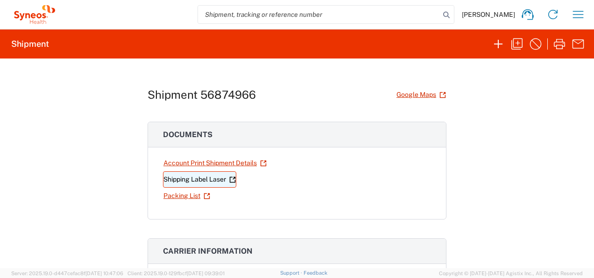
click at [182, 180] on link "Shipping Label Laser" at bounding box center [199, 179] width 73 height 16
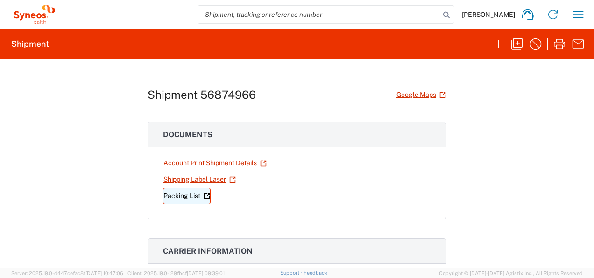
click at [178, 196] on link "Packing List" at bounding box center [187, 195] width 48 height 16
